Goal: Consume media (video, audio)

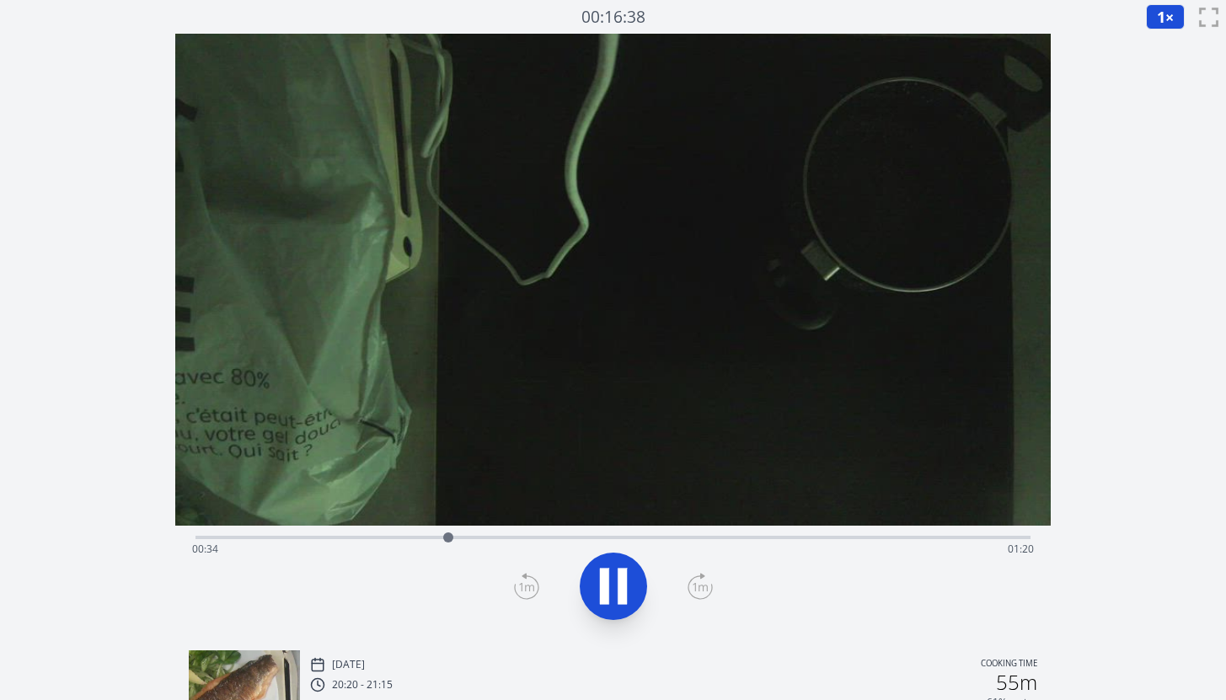
click at [291, 541] on div "Time elapsed: 00:34 Time remaining: 01:20" at bounding box center [613, 549] width 842 height 27
drag, startPoint x: 291, startPoint y: 541, endPoint x: 222, endPoint y: 534, distance: 69.4
click at [228, 534] on div at bounding box center [240, 537] width 25 height 25
click at [254, 542] on div "Time elapsed: 00:05 Time remaining: 01:49" at bounding box center [613, 549] width 842 height 27
click at [970, 541] on div "Time elapsed: 01:48 Time remaining: 00:06" at bounding box center [613, 549] width 842 height 27
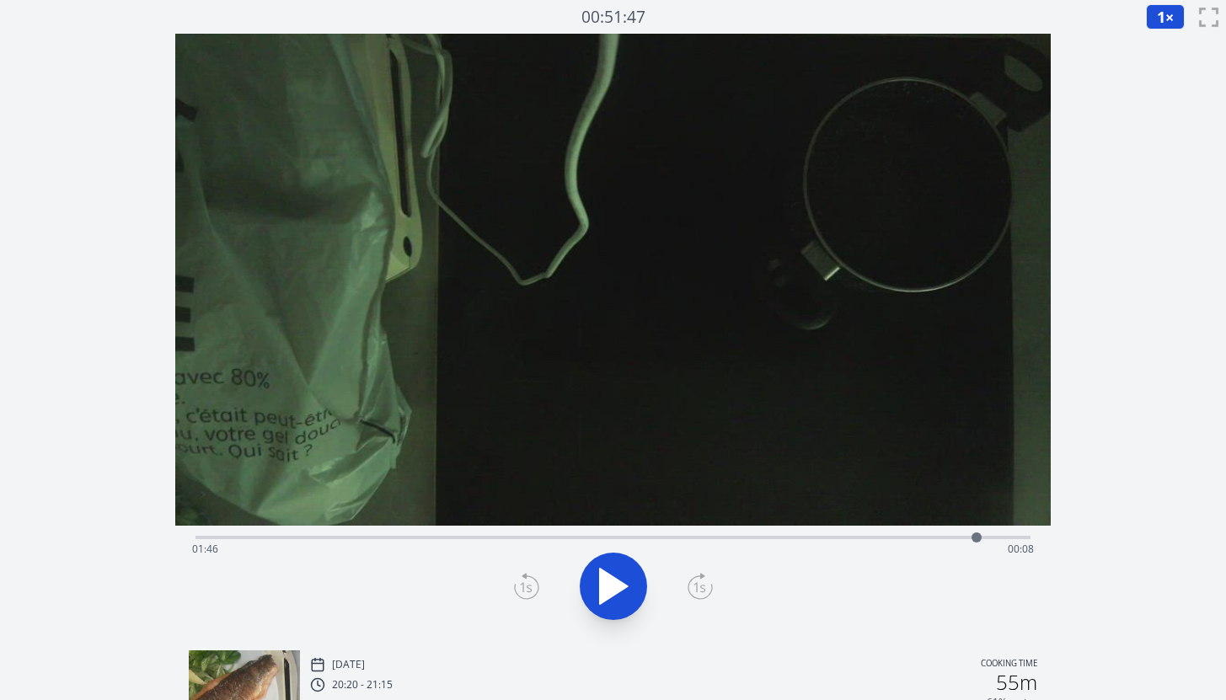
click at [965, 541] on div at bounding box center [976, 537] width 25 height 25
drag, startPoint x: 963, startPoint y: 541, endPoint x: 947, endPoint y: 541, distance: 16.0
click at [947, 541] on div at bounding box center [946, 537] width 25 height 25
click at [1147, 8] on button "1 ×" at bounding box center [1165, 16] width 39 height 25
click at [1156, 40] on li "0.25×" at bounding box center [1169, 40] width 47 height 27
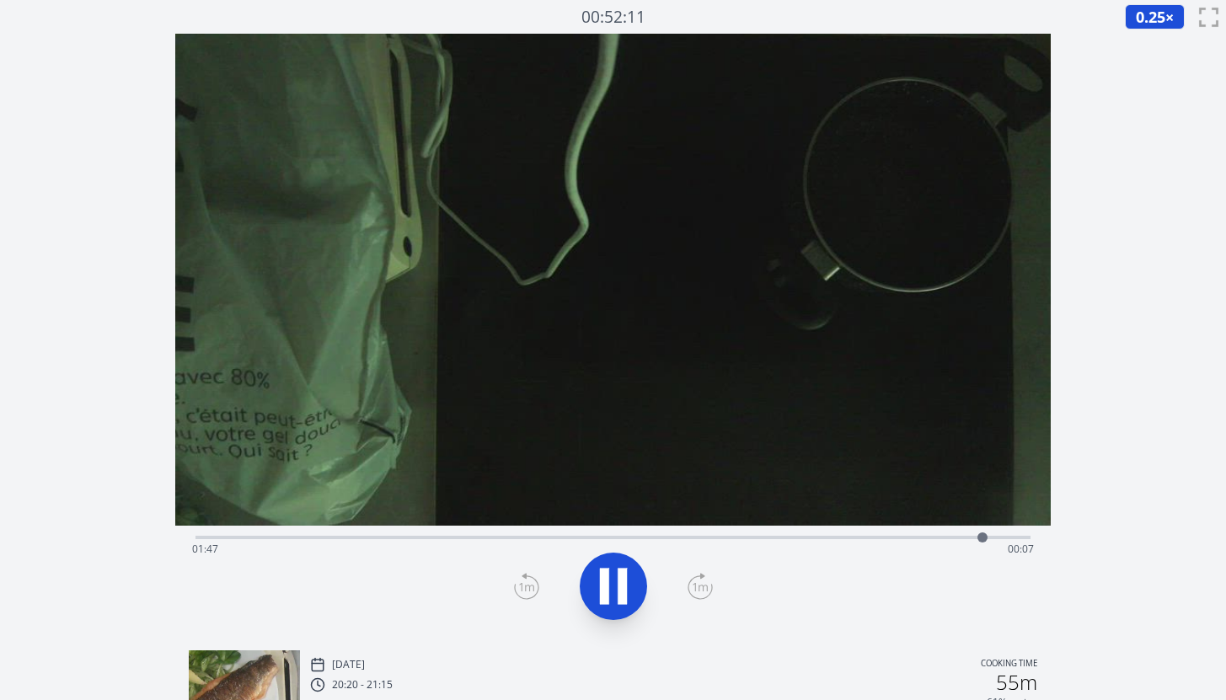
click at [963, 537] on div "Time elapsed: 01:47 Time remaining: 00:07" at bounding box center [613, 549] width 842 height 27
